Goal: Task Accomplishment & Management: Manage account settings

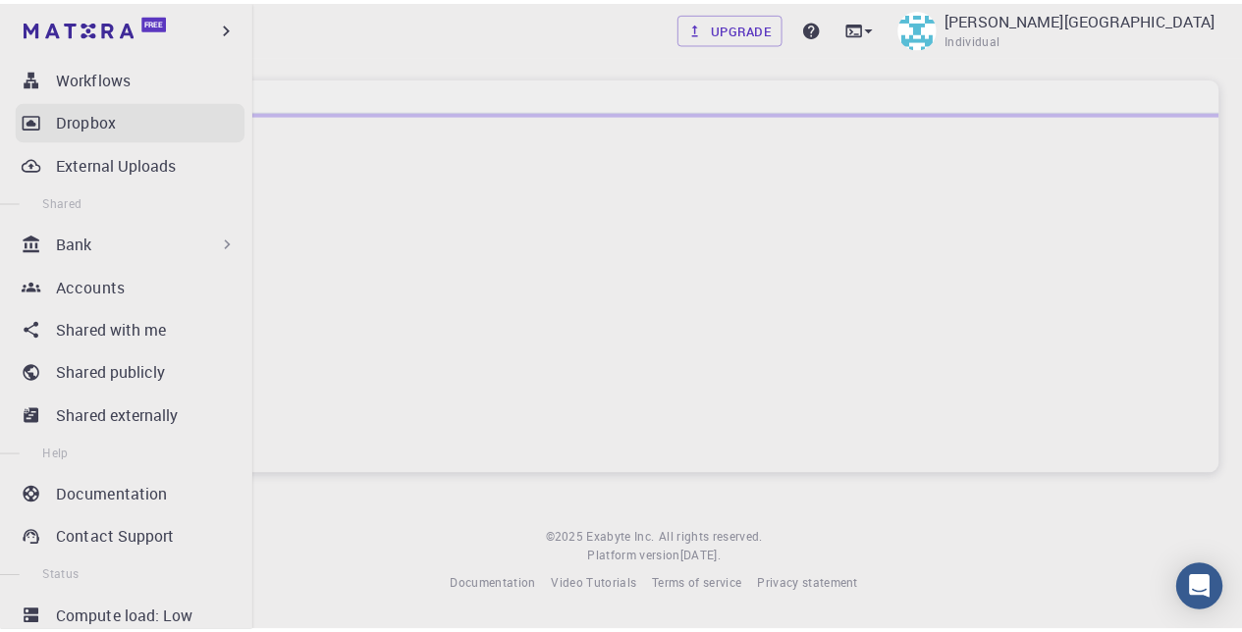
scroll to position [346, 0]
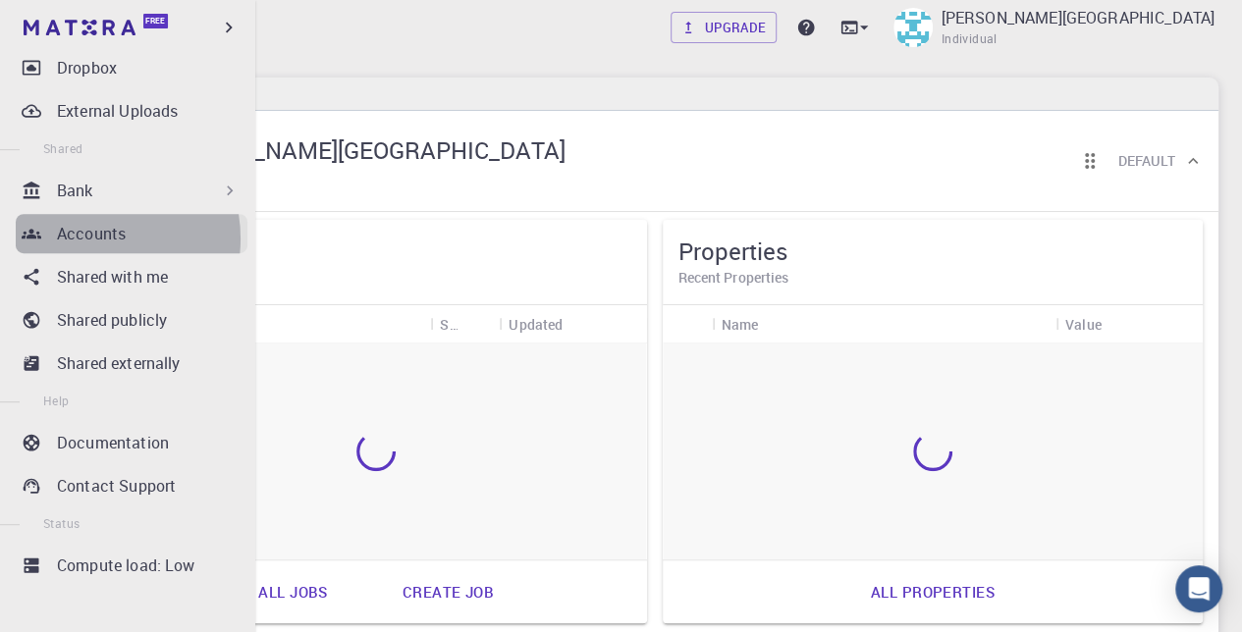
click at [84, 239] on p "Accounts" at bounding box center [91, 234] width 69 height 24
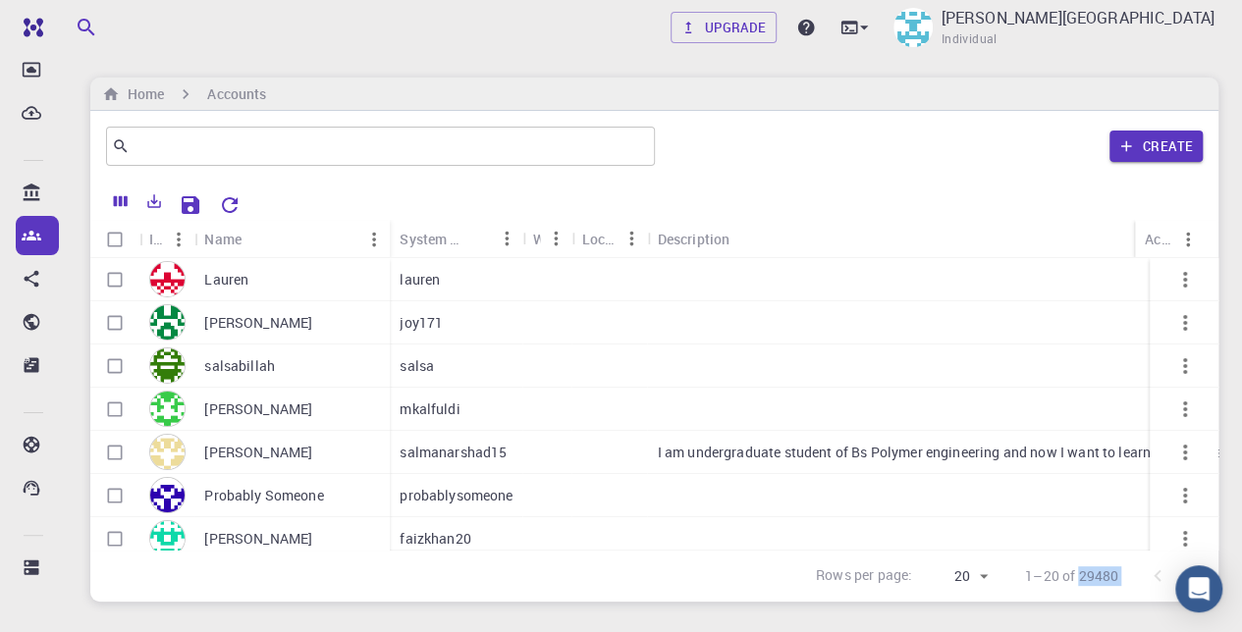
drag, startPoint x: 1080, startPoint y: 576, endPoint x: 1140, endPoint y: 576, distance: 59.9
click at [1140, 576] on div "Rows per page: 20 20 1–20 of 29480" at bounding box center [1005, 576] width 426 height 51
click at [979, 573] on body "Free Dashboard Create New Job New Material Create Material Upload File Import f…" at bounding box center [621, 377] width 1242 height 755
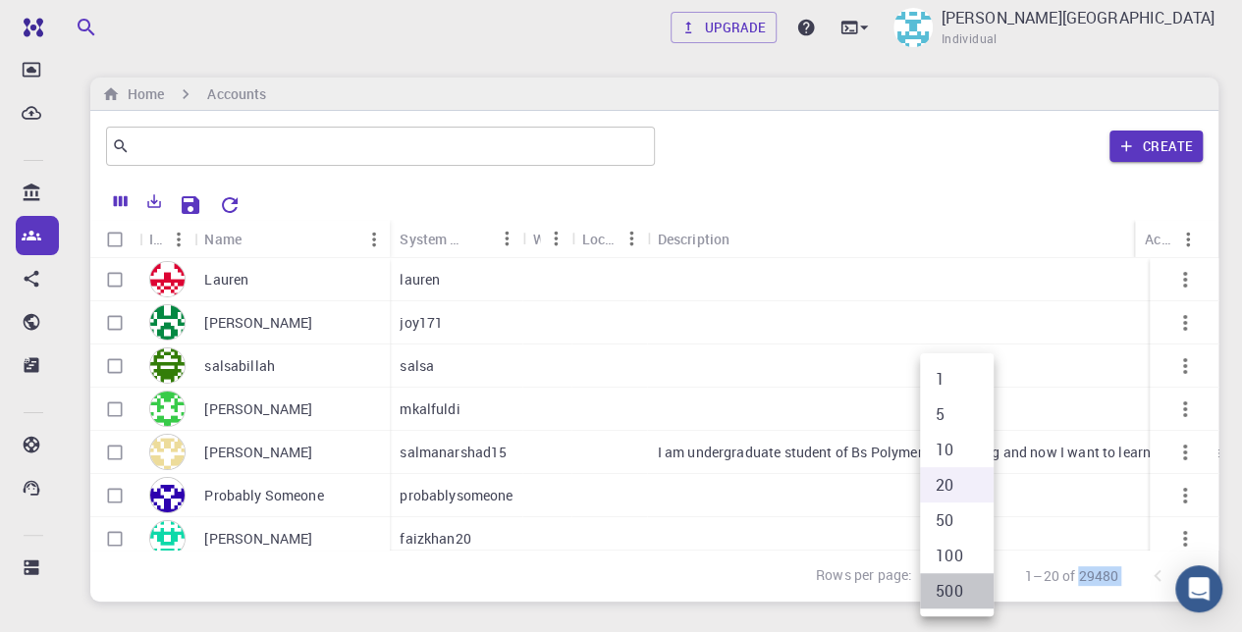
click at [968, 584] on li "500" at bounding box center [957, 590] width 74 height 35
type input "500"
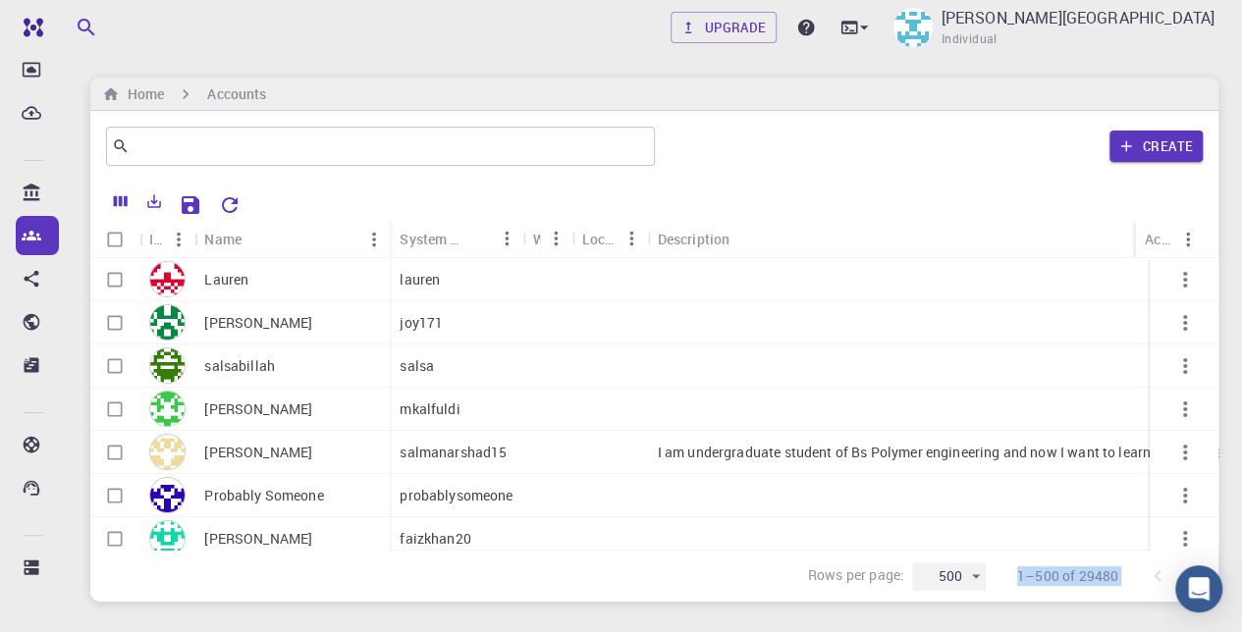
scroll to position [344, 0]
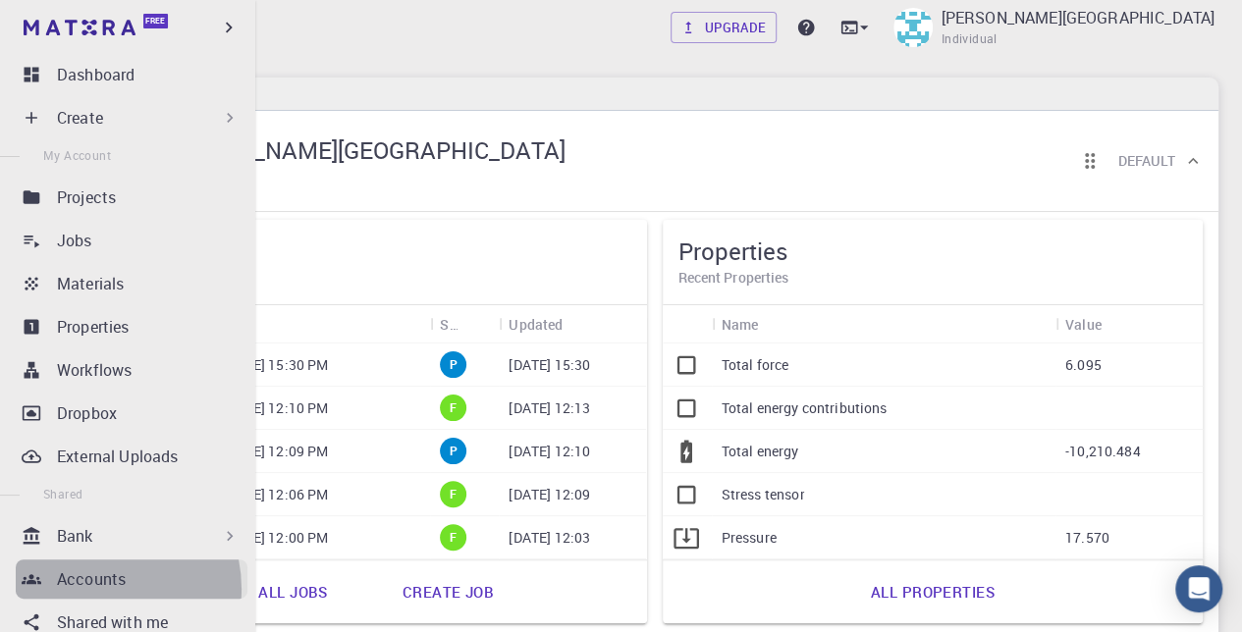
click at [92, 589] on p "Accounts" at bounding box center [91, 580] width 69 height 24
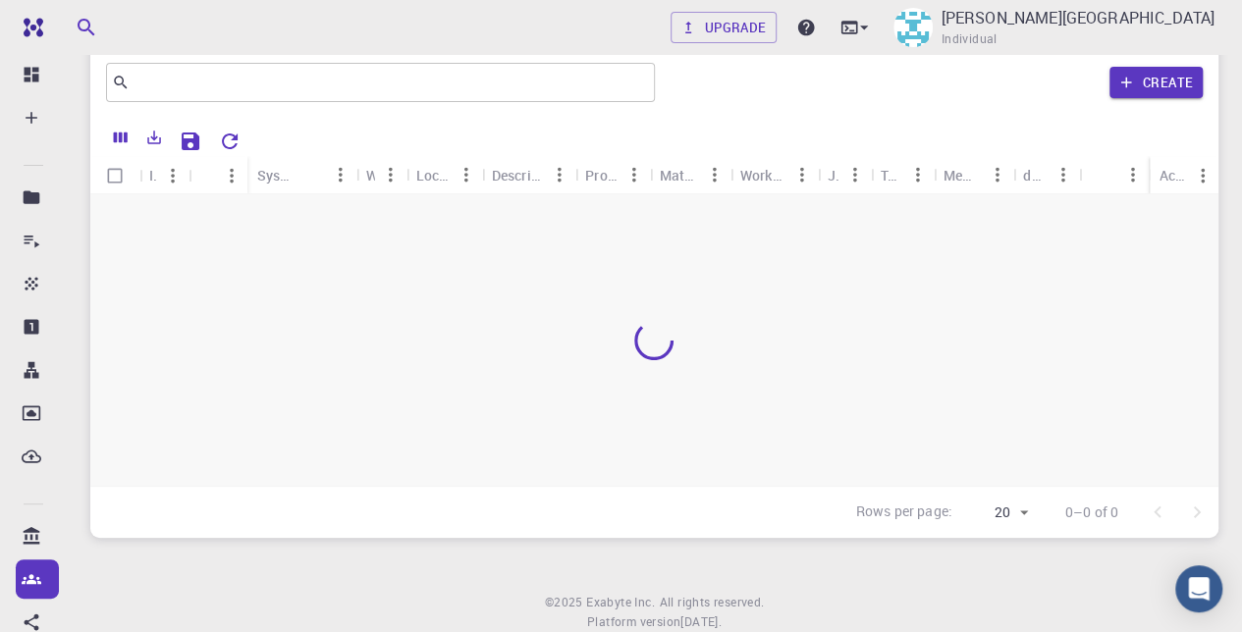
scroll to position [124, 0]
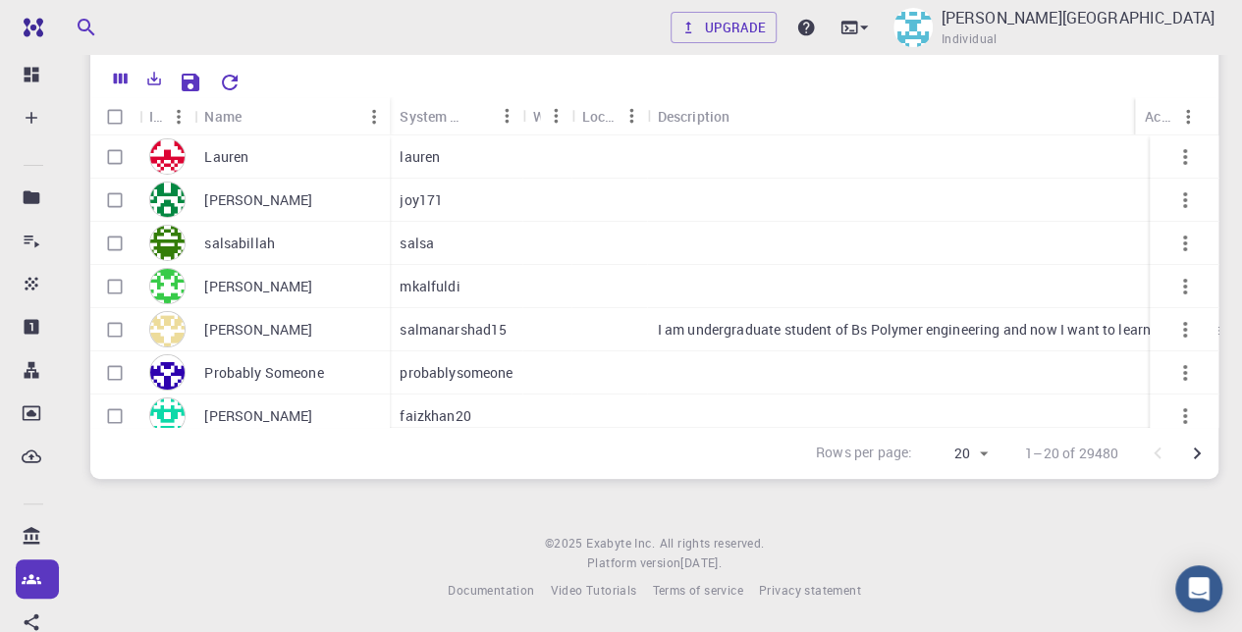
click at [976, 455] on body "Free Dashboard Create New Job New Material Create Material Upload File Import f…" at bounding box center [621, 254] width 1242 height 755
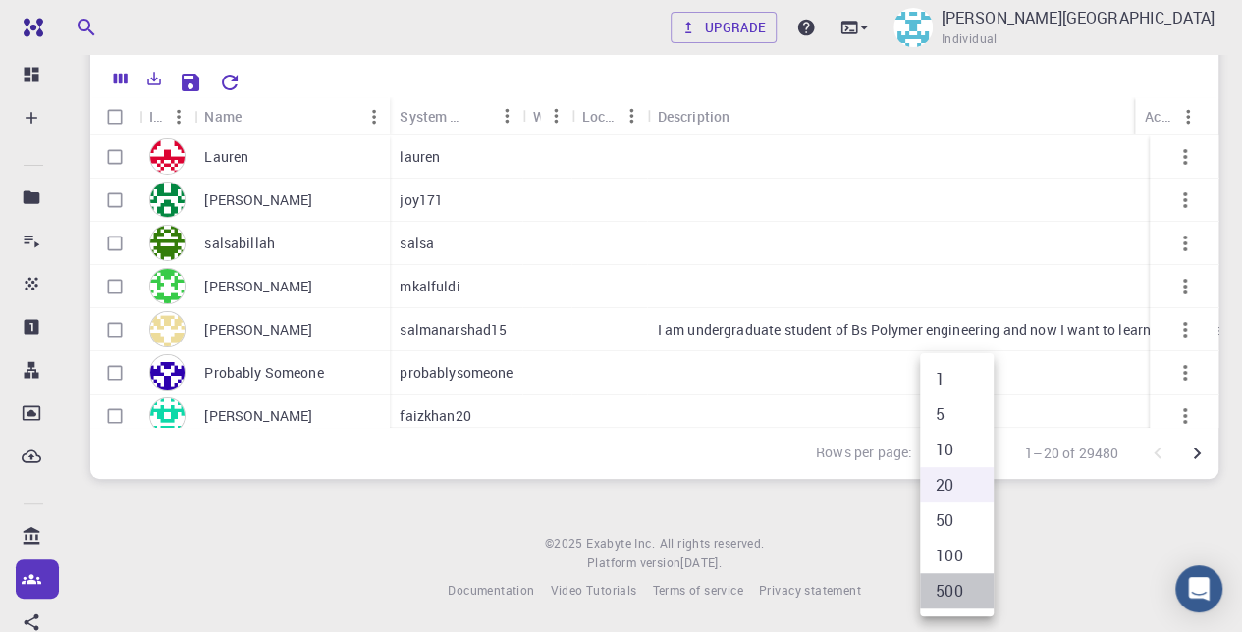
click at [960, 582] on li "500" at bounding box center [957, 590] width 74 height 35
type input "500"
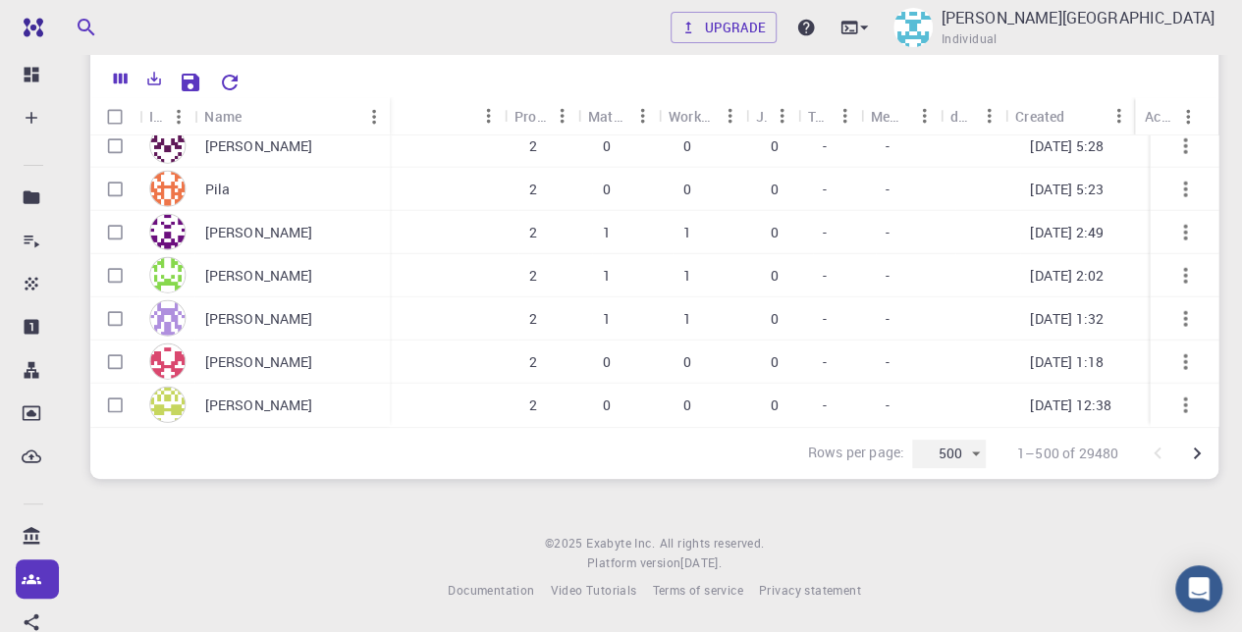
scroll to position [21323, 1125]
click at [153, 81] on icon "Export" at bounding box center [154, 79] width 18 height 18
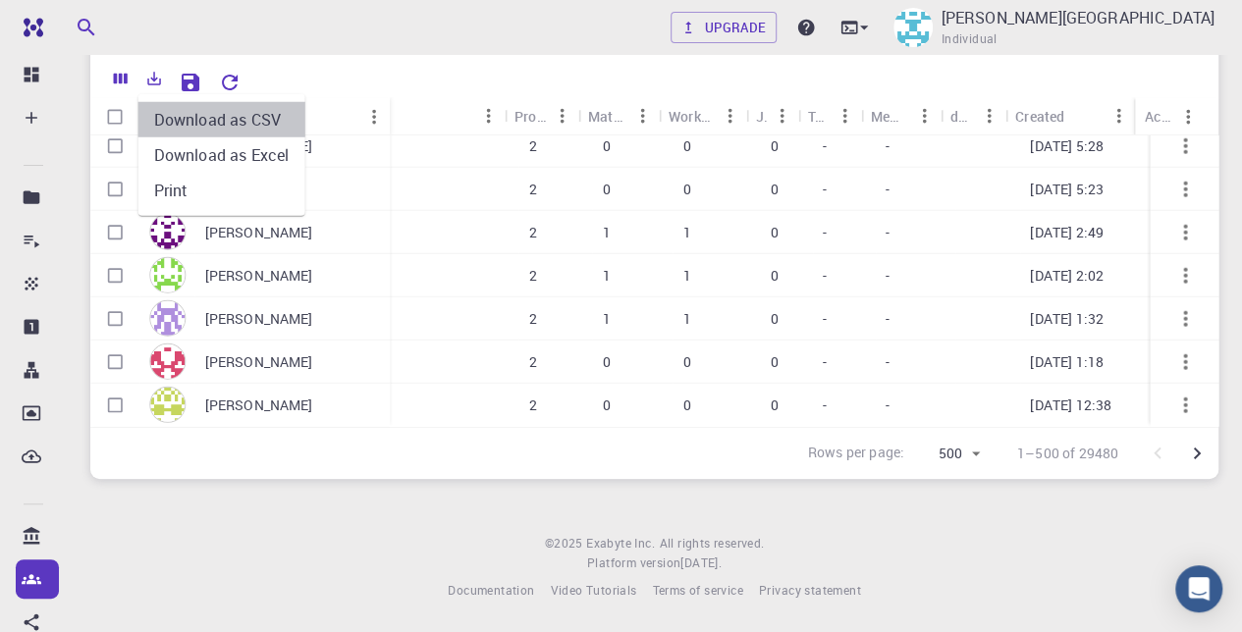
click at [208, 120] on li "Download as CSV" at bounding box center [221, 119] width 167 height 35
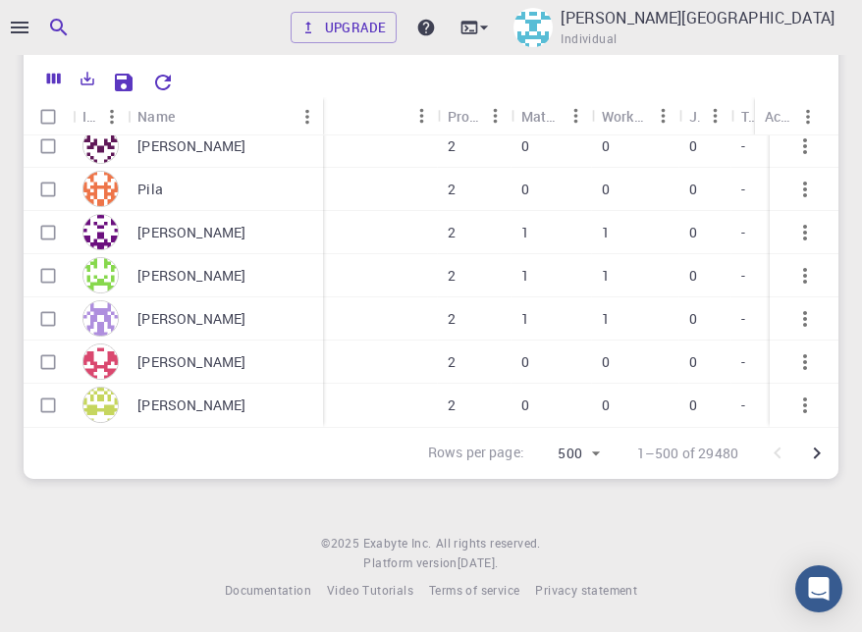
click at [276, 499] on div "Upgrade [PERSON_NAME] University Individual Home Accounts ​ Create Icon Name We…" at bounding box center [431, 254] width 862 height 755
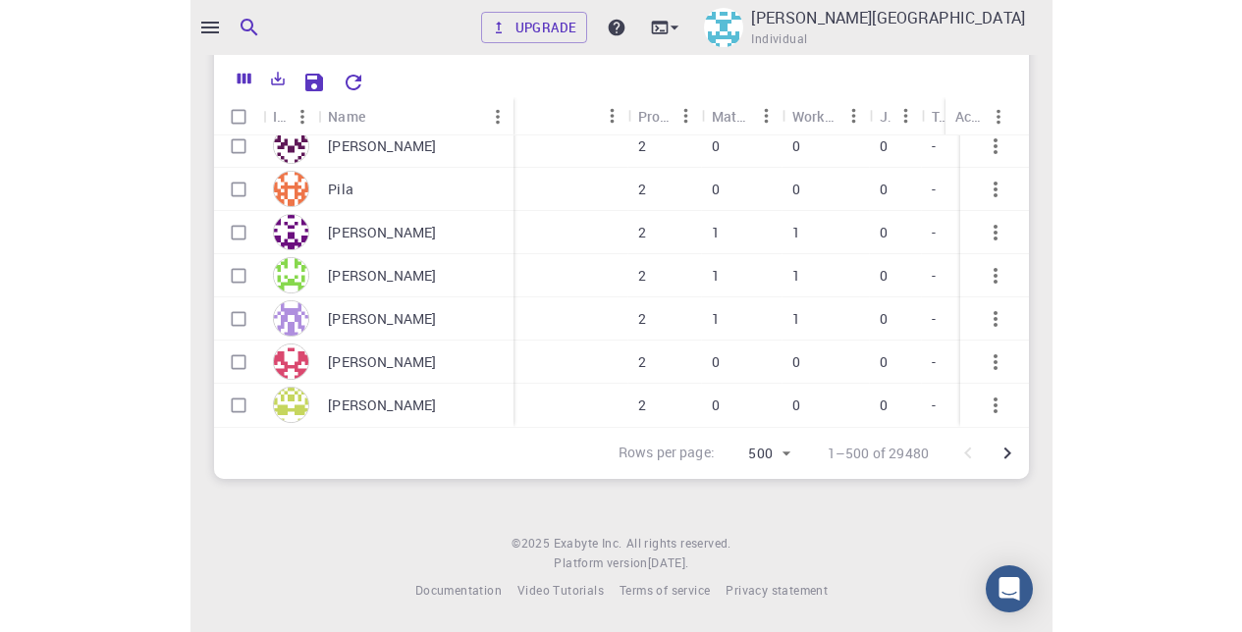
scroll to position [21323, 1058]
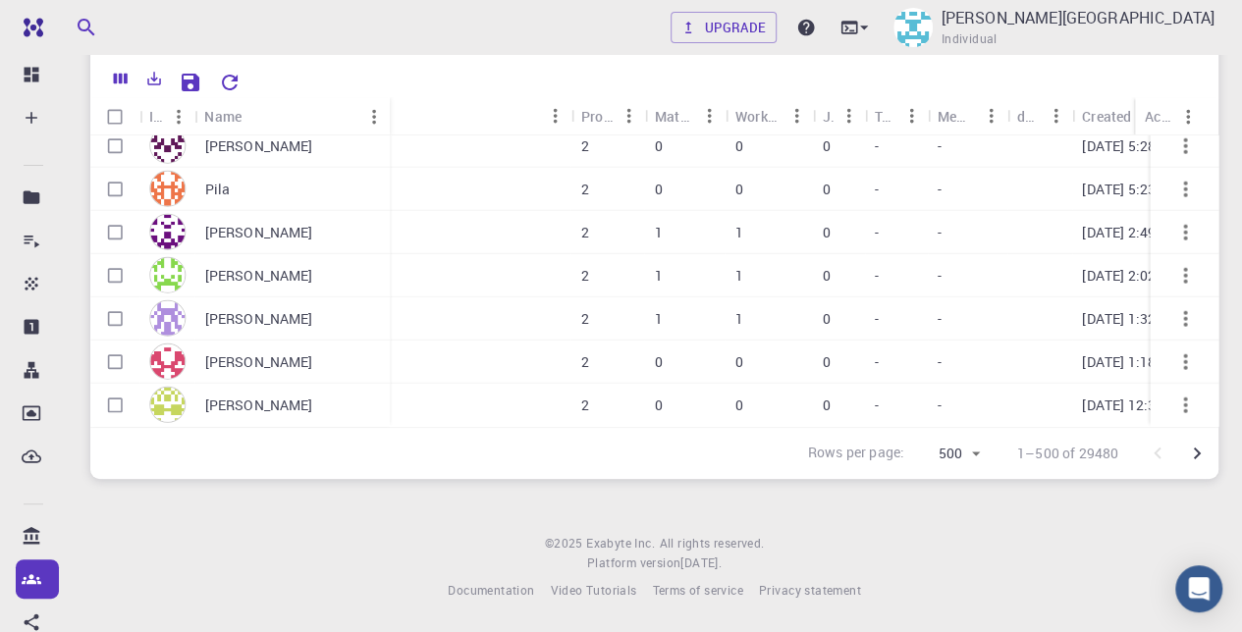
click at [1198, 447] on icon "Go to next page" at bounding box center [1197, 454] width 24 height 24
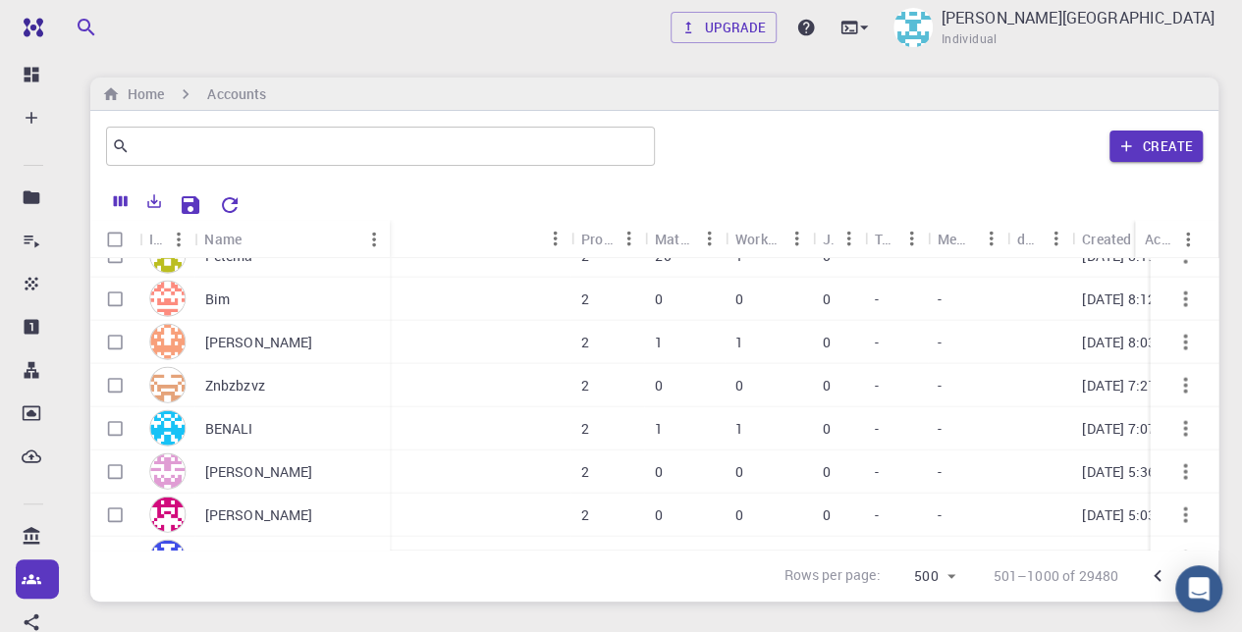
scroll to position [2946, 1058]
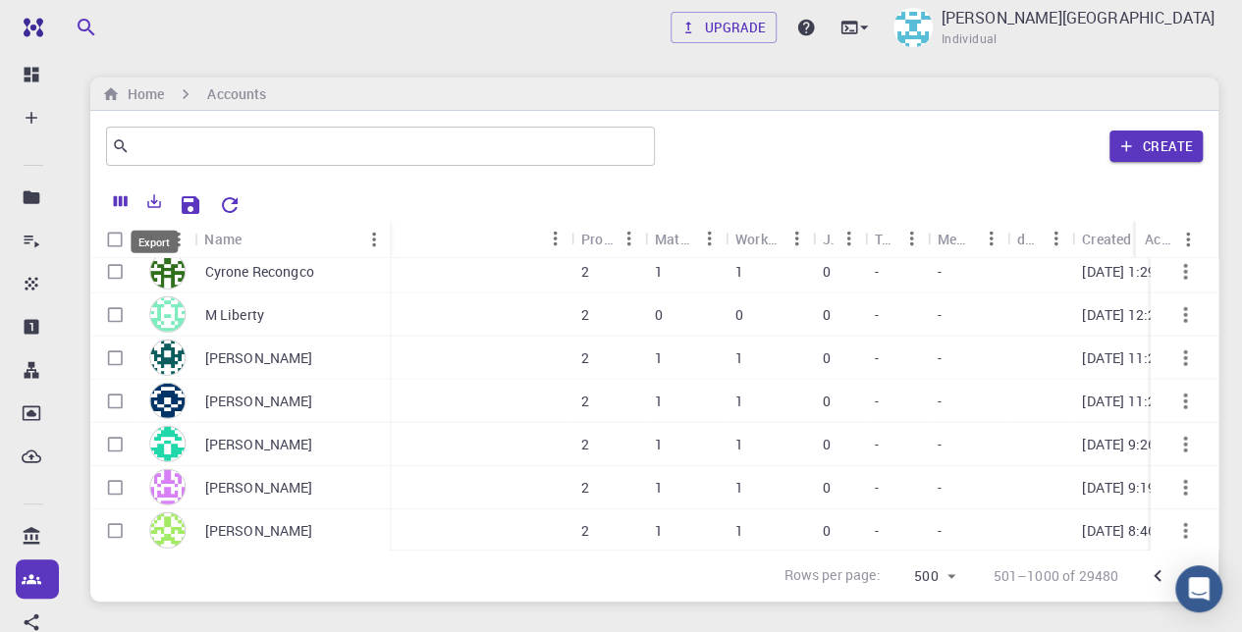
click at [155, 195] on icon "Export" at bounding box center [155, 201] width 14 height 14
click at [177, 235] on body "Free Dashboard Create New Job New Material Create Material Upload File Import f…" at bounding box center [621, 377] width 1242 height 755
click at [120, 238] on input "Select all rows" at bounding box center [114, 239] width 37 height 37
checkbox input "true"
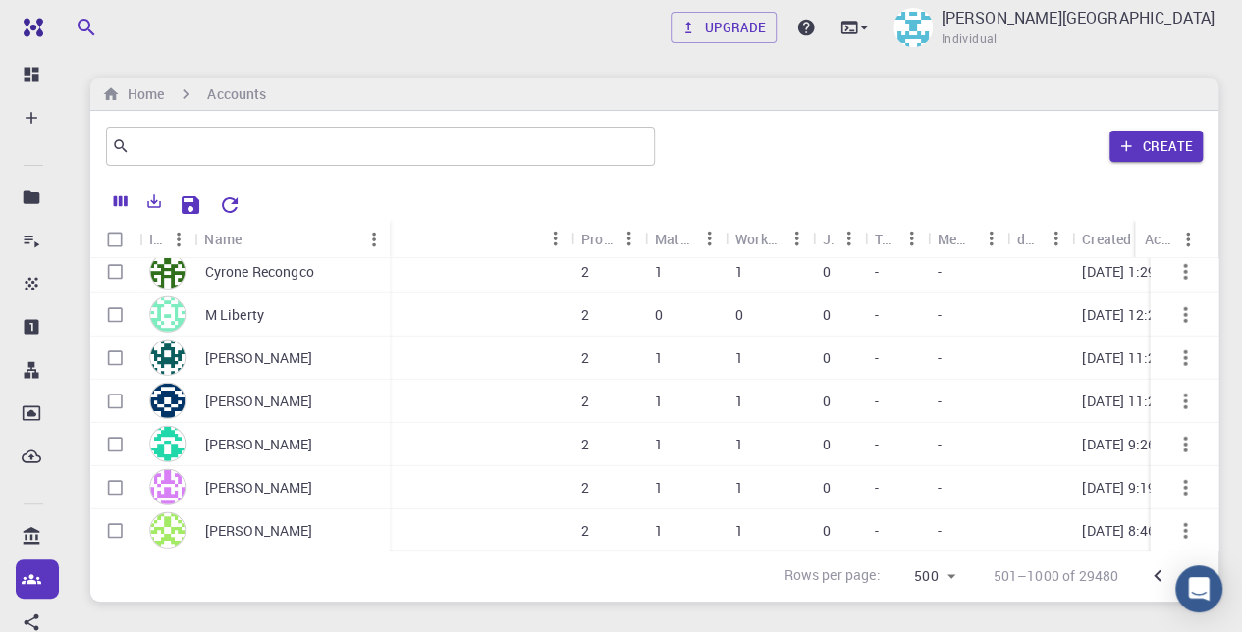
checkbox input "true"
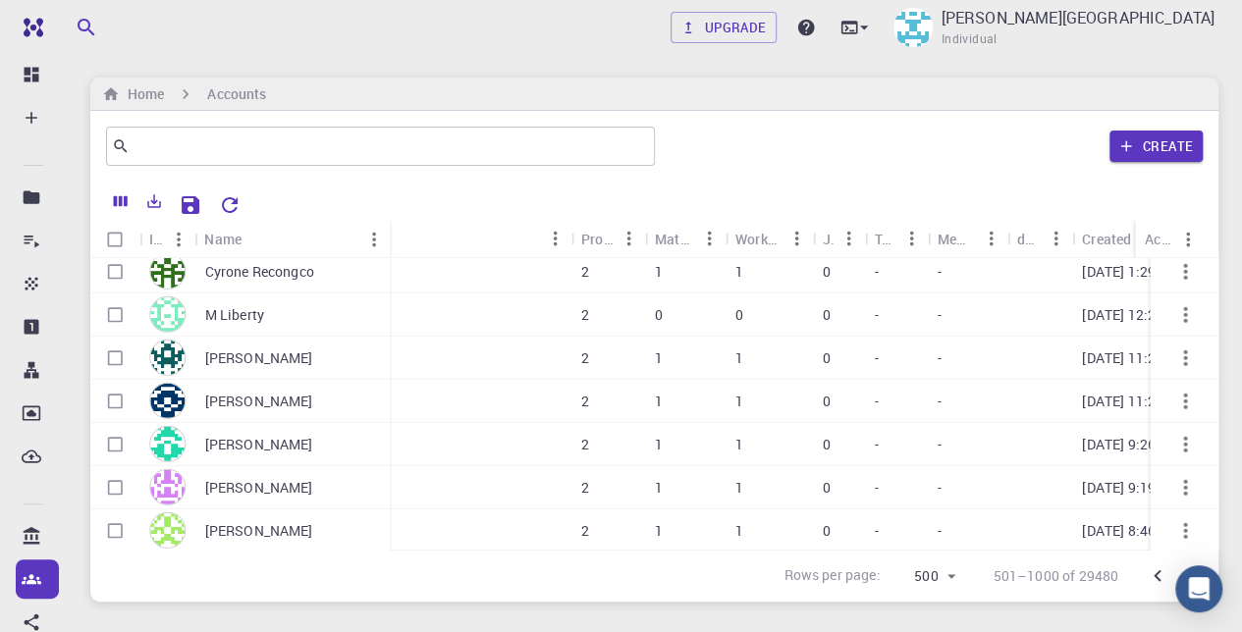
checkbox input "true"
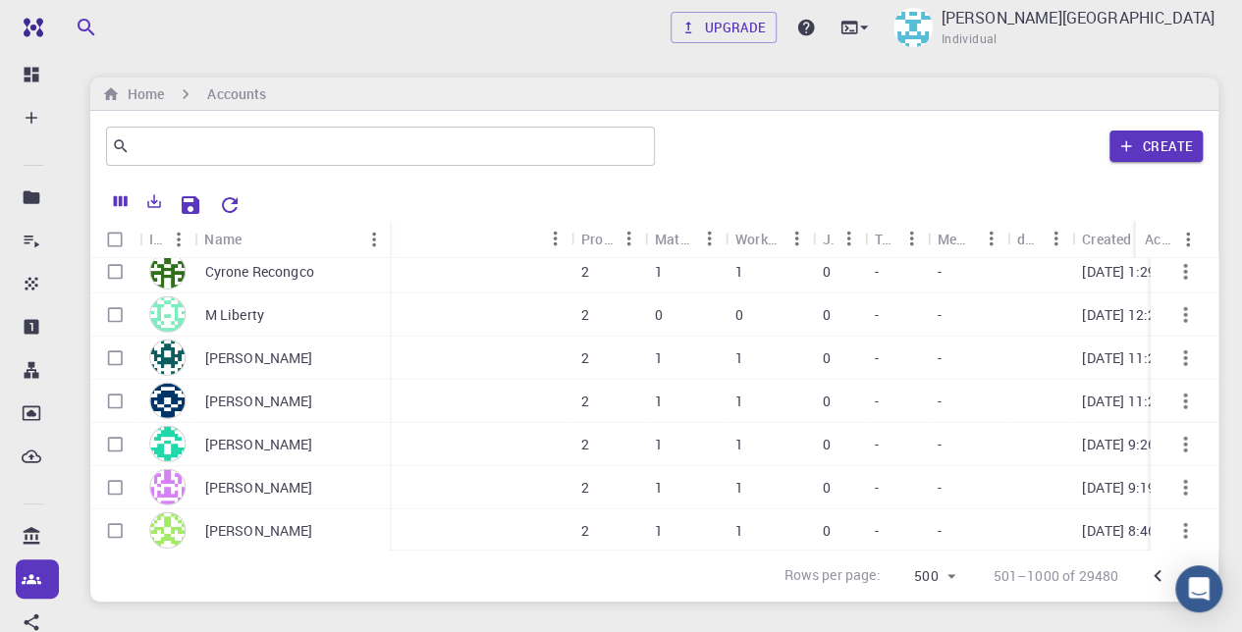
checkbox input "true"
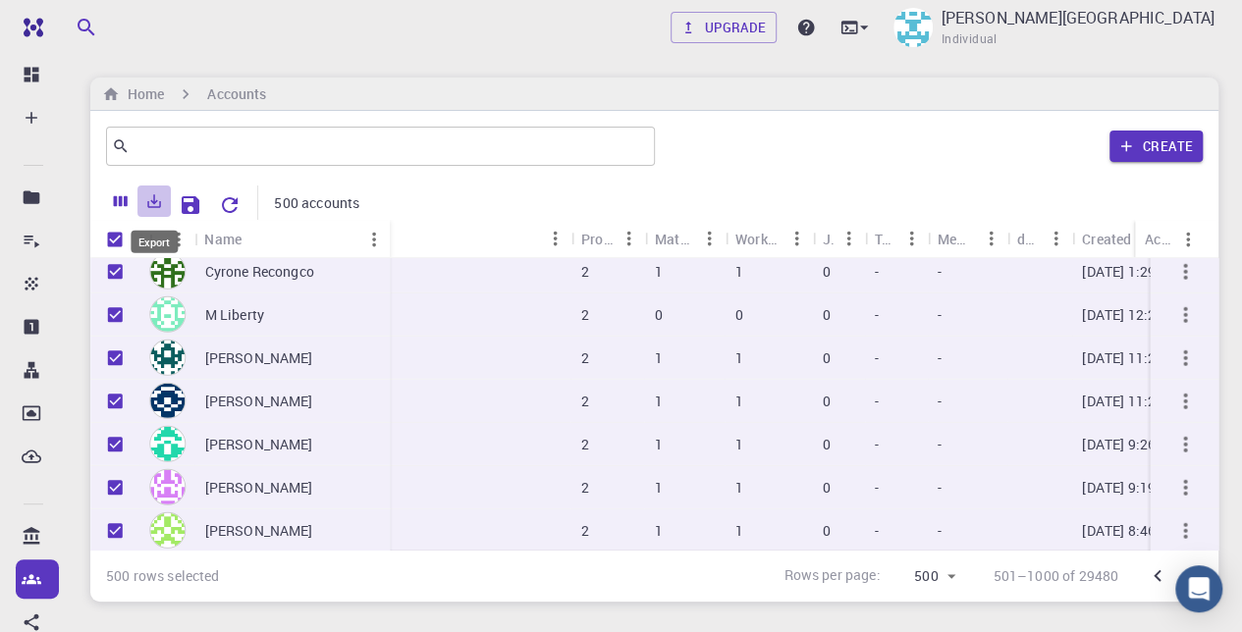
click at [153, 193] on icon "Export" at bounding box center [154, 201] width 18 height 18
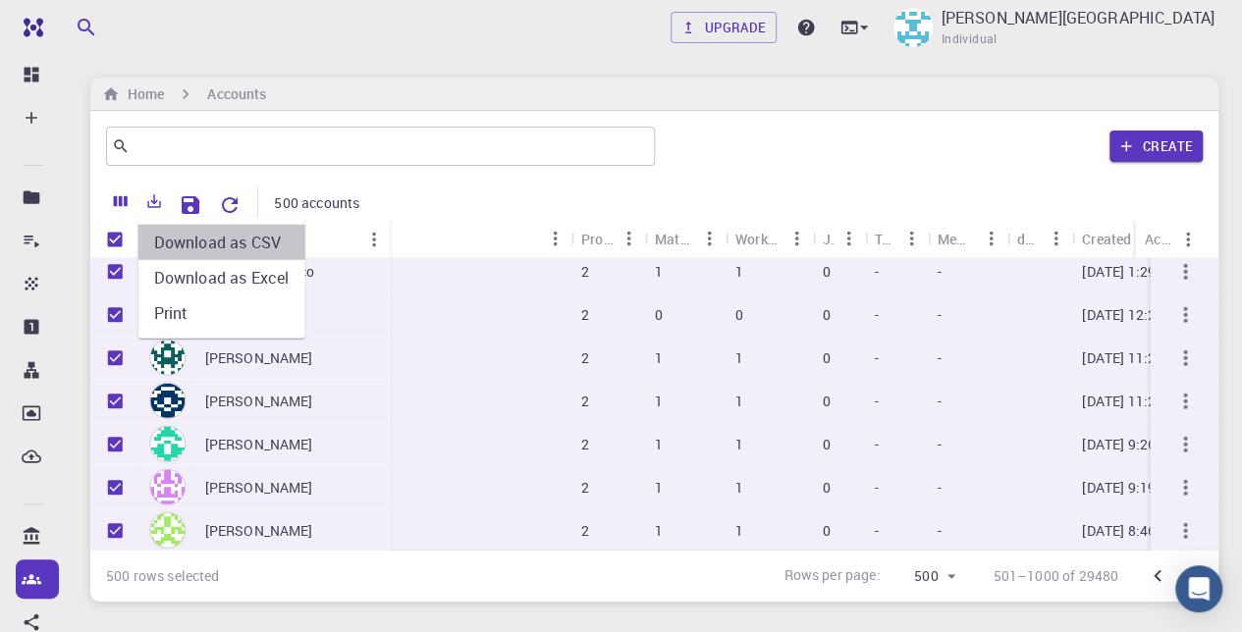
click at [220, 243] on li "Download as CSV" at bounding box center [221, 242] width 167 height 35
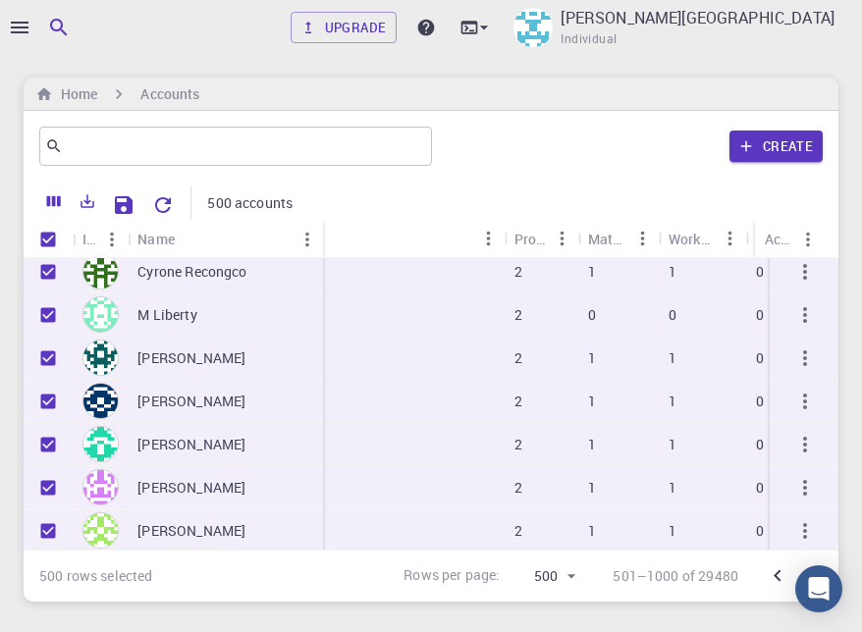
click at [590, 87] on div "Home Accounts" at bounding box center [431, 94] width 815 height 33
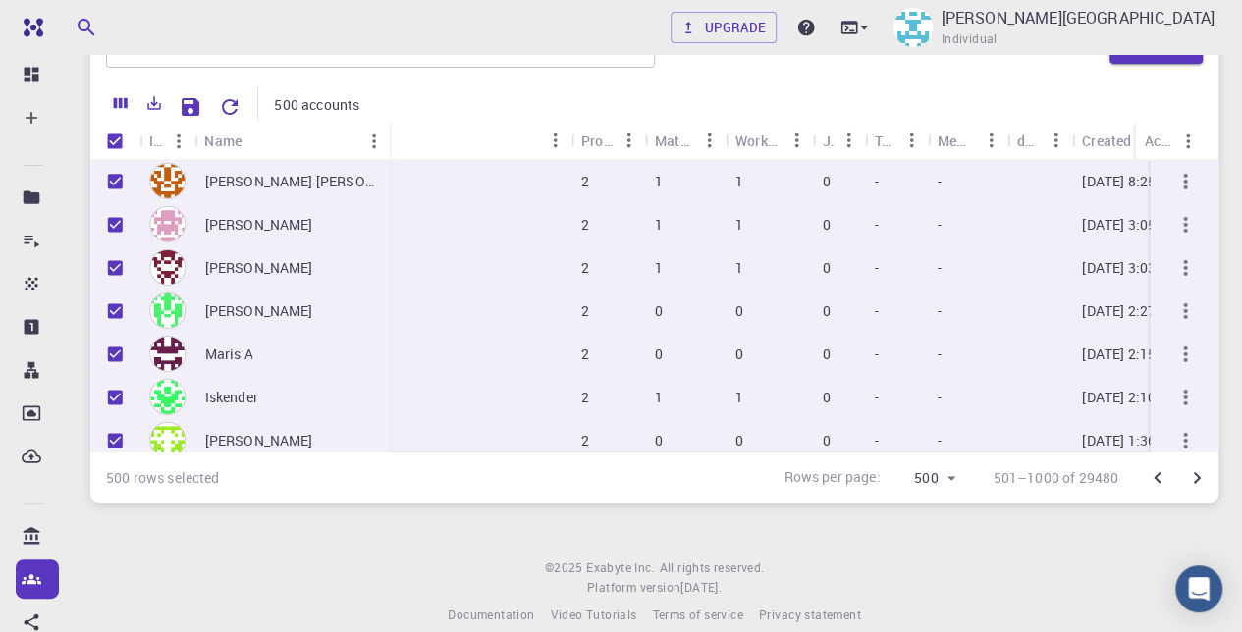
scroll to position [100, 0]
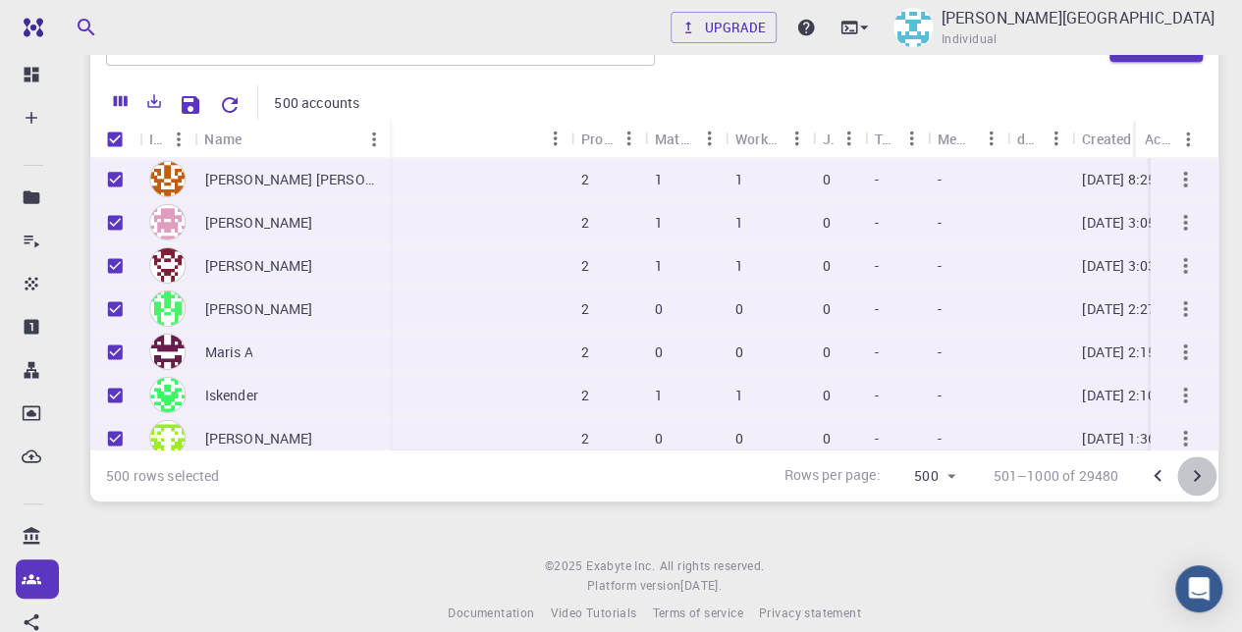
click at [1198, 482] on icon "Go to next page" at bounding box center [1197, 476] width 24 height 24
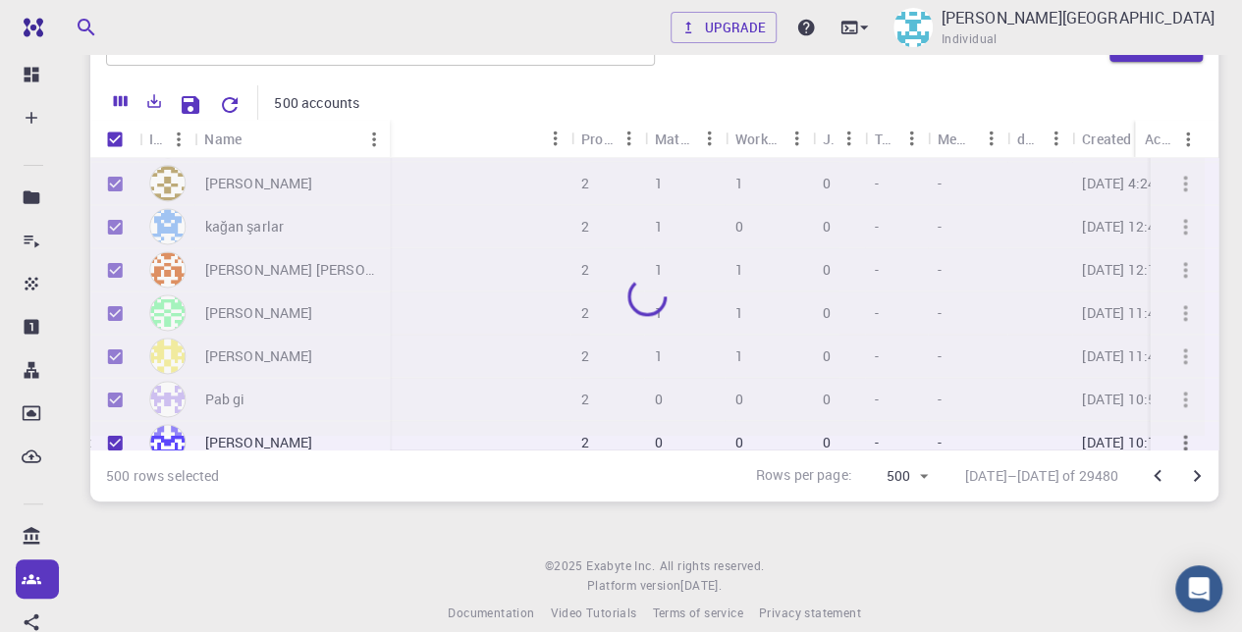
scroll to position [13353, 1058]
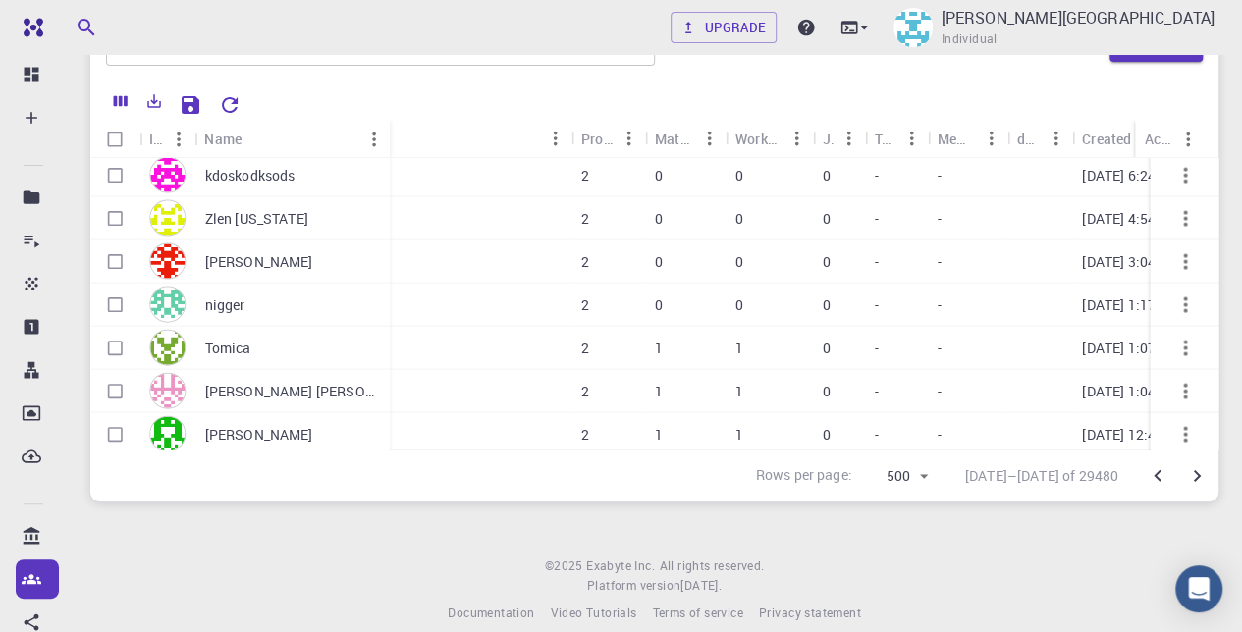
checkbox input "false"
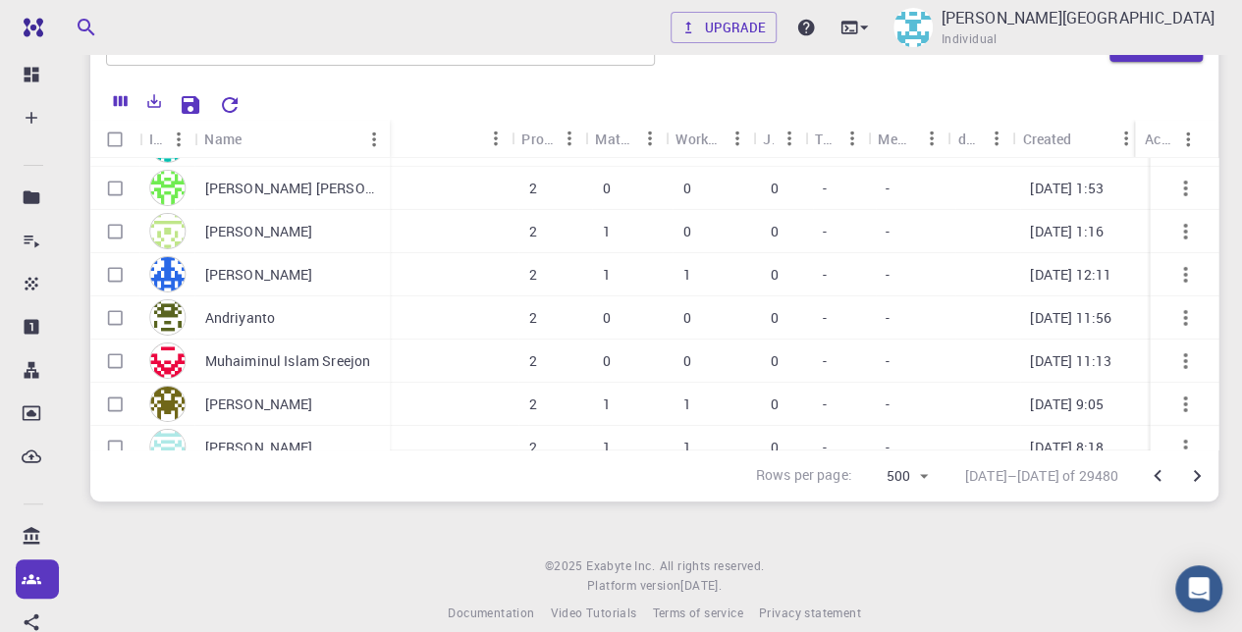
scroll to position [14549, 1117]
click at [152, 100] on icon "Export" at bounding box center [154, 101] width 18 height 18
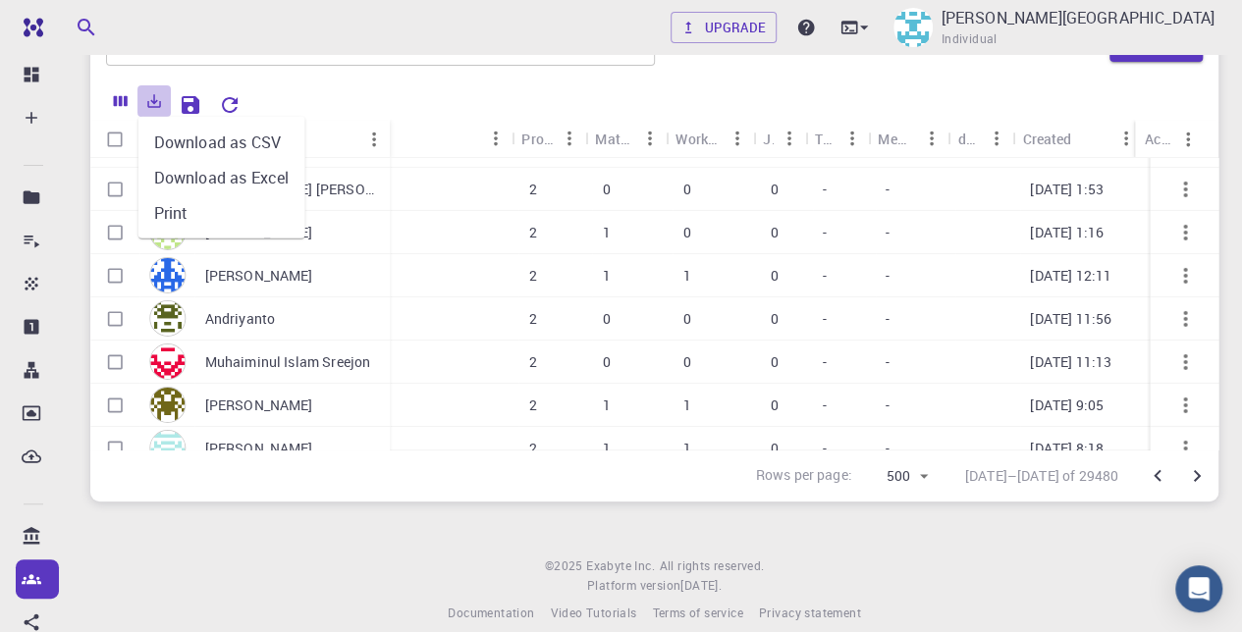
click at [152, 100] on icon "Export" at bounding box center [155, 101] width 14 height 14
